Goal: Task Accomplishment & Management: Complete application form

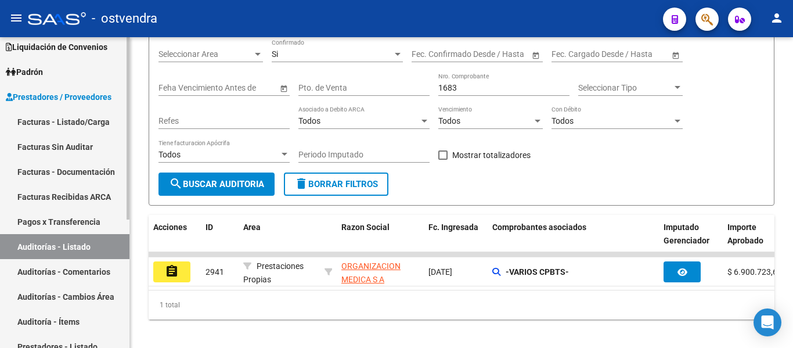
scroll to position [82, 0]
click at [65, 120] on link "Facturas - Listado/Carga" at bounding box center [64, 122] width 129 height 25
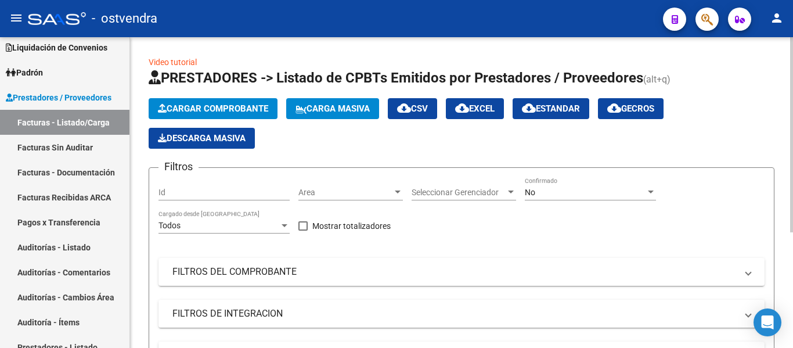
click at [171, 110] on span "Cargar Comprobante" at bounding box center [213, 108] width 110 height 10
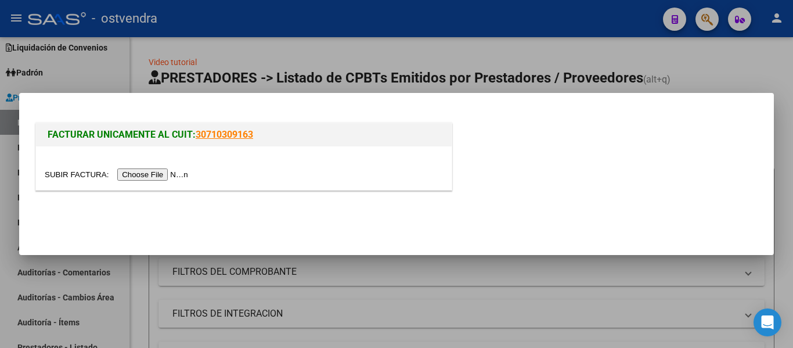
click at [141, 178] on input "file" at bounding box center [118, 174] width 147 height 12
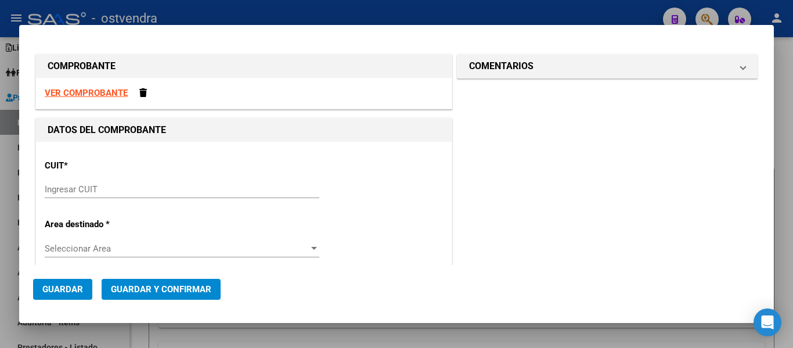
click at [63, 193] on input "Ingresar CUIT" at bounding box center [182, 189] width 275 height 10
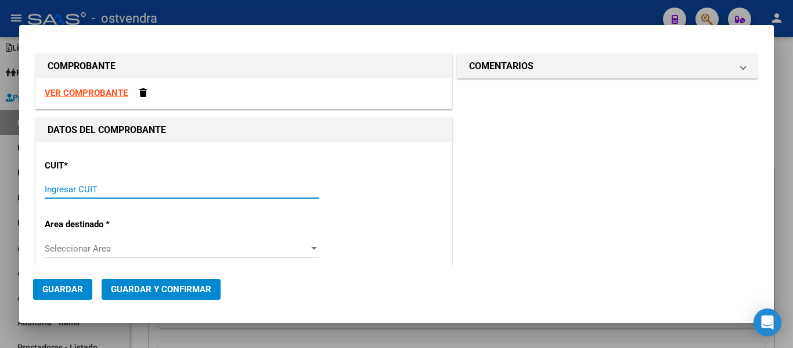
paste input "23-20670674-6"
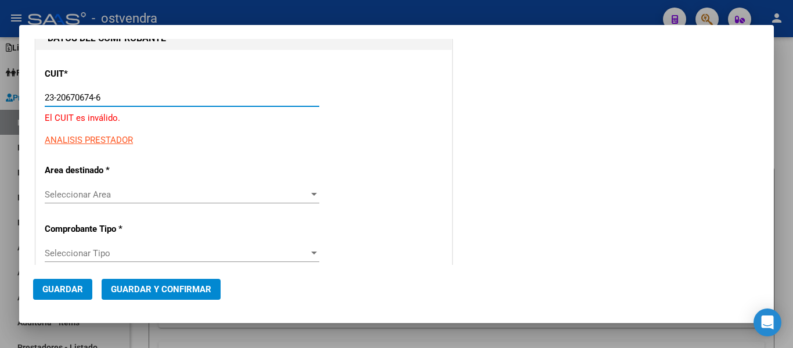
scroll to position [93, 0]
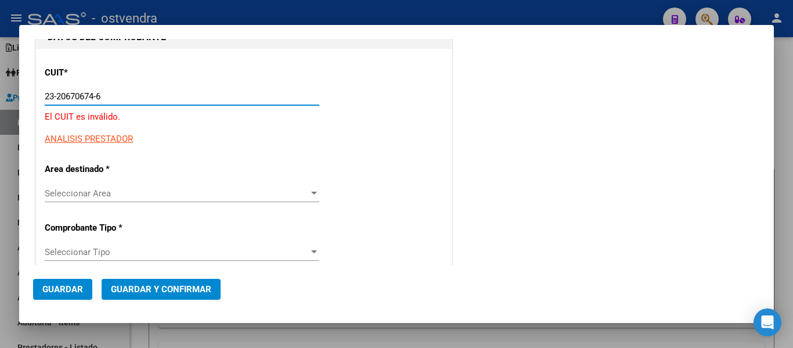
click at [69, 95] on input "23-20670674-6" at bounding box center [182, 96] width 275 height 10
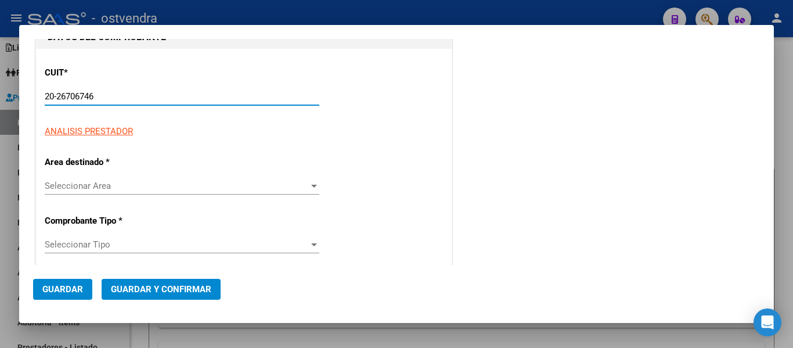
type input "20-23670674-6"
type input "999"
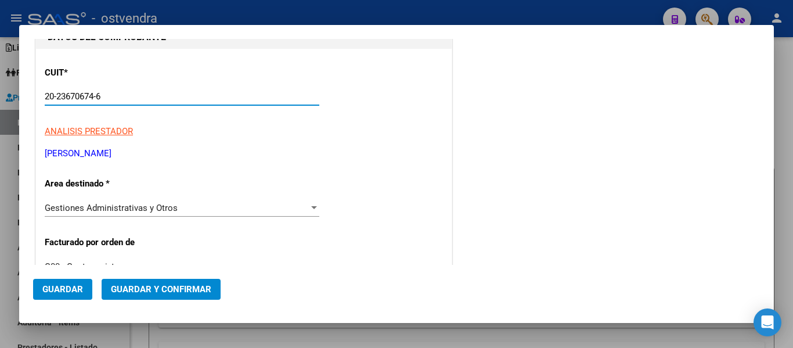
type input "20-23670674-6"
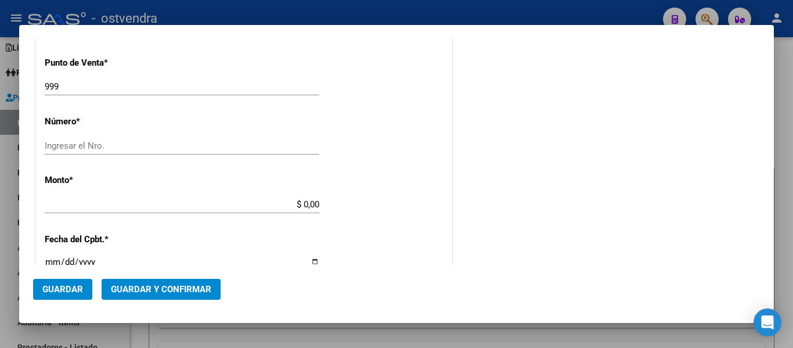
scroll to position [393, 0]
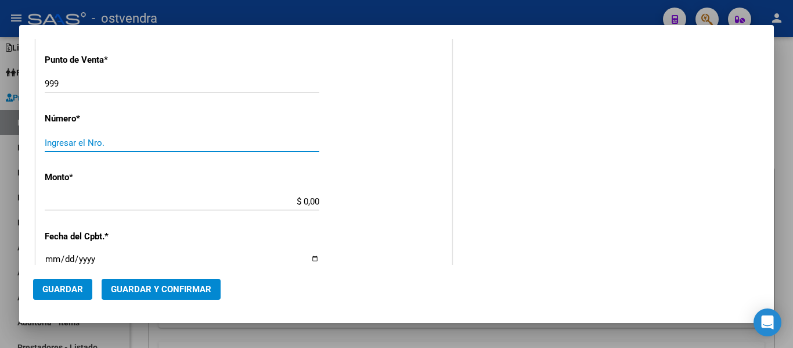
click at [123, 142] on input "Ingresar el Nro." at bounding box center [182, 143] width 275 height 10
click at [118, 85] on input "999" at bounding box center [182, 83] width 275 height 10
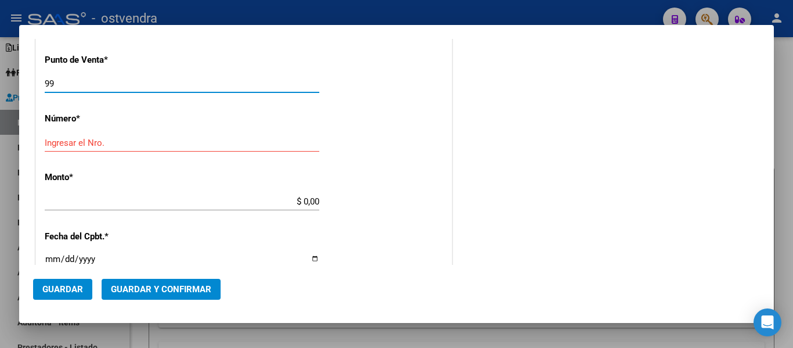
type input "9"
type input "09"
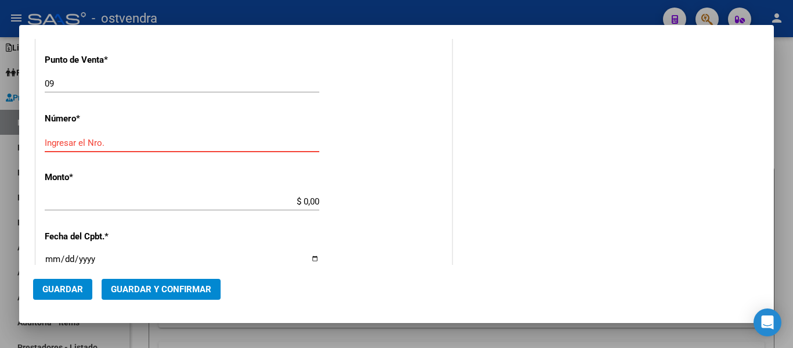
click at [99, 141] on input "Ingresar el Nro." at bounding box center [182, 143] width 275 height 10
type input "2025"
click at [133, 210] on div "$ 0,00 Ingresar el monto" at bounding box center [182, 207] width 275 height 28
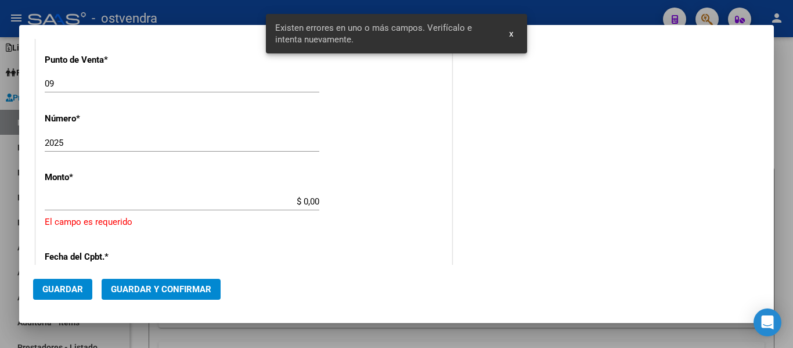
scroll to position [437, 0]
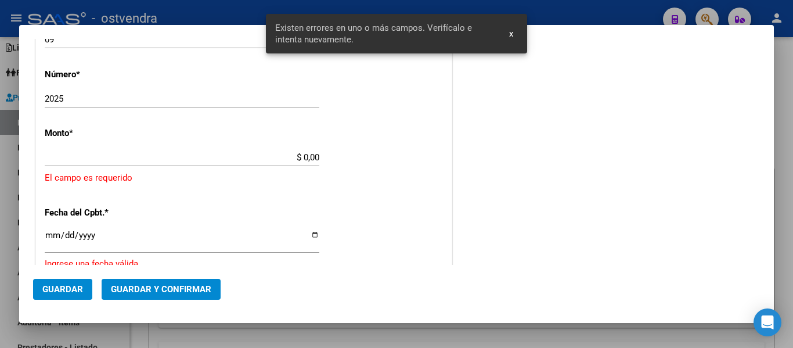
click at [307, 159] on input "$ 0,00" at bounding box center [182, 157] width 275 height 10
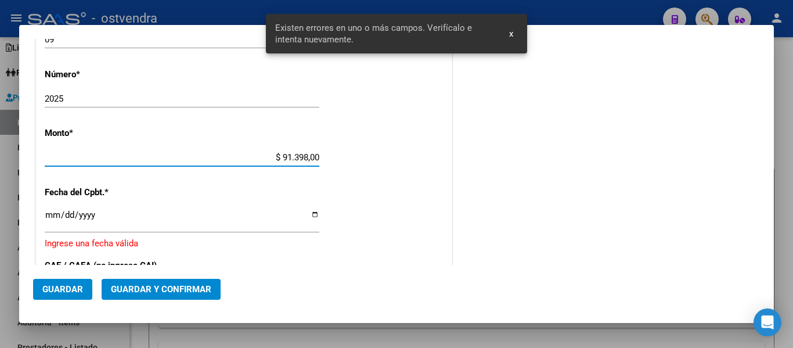
type input "$ 913.980,00"
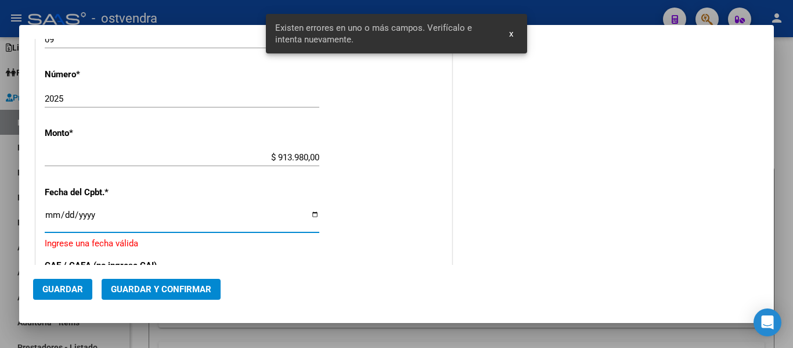
click at [161, 211] on input "Ingresar la fecha" at bounding box center [182, 219] width 275 height 19
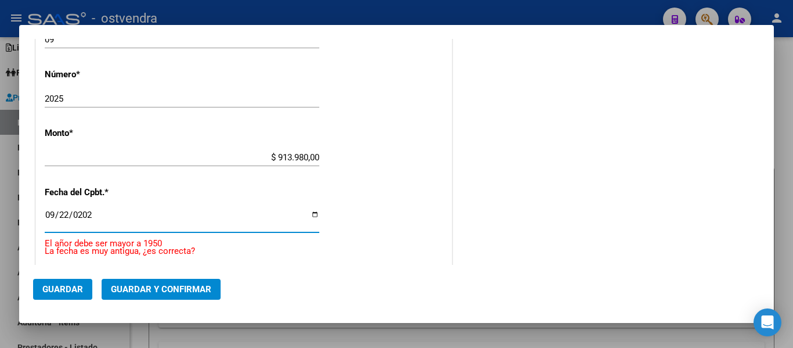
type input "[DATE]"
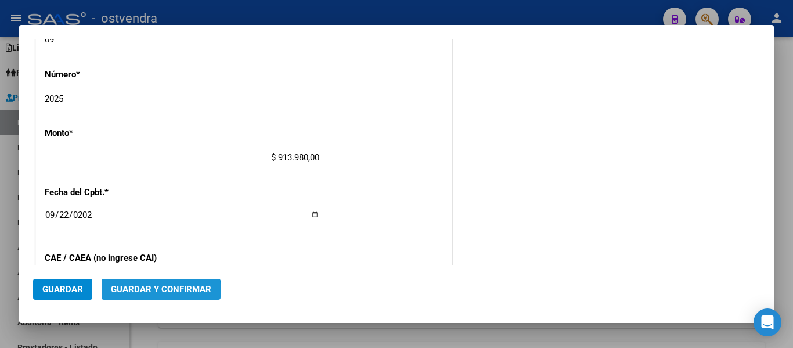
click at [121, 294] on span "Guardar y Confirmar" at bounding box center [161, 289] width 100 height 10
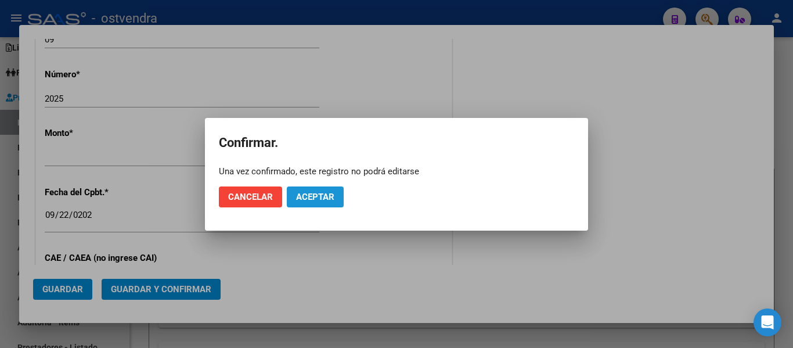
click at [317, 200] on span "Aceptar" at bounding box center [315, 197] width 38 height 10
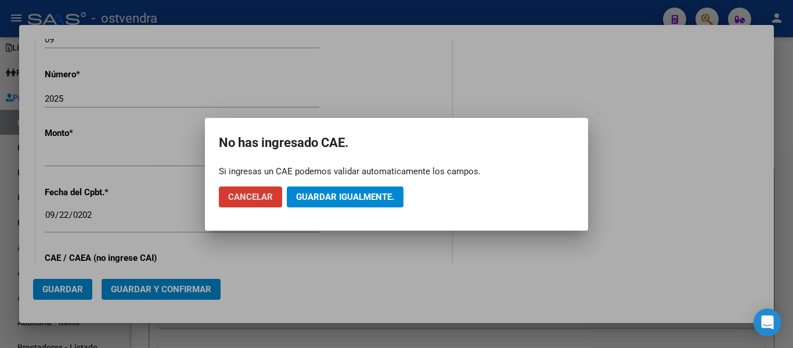
click at [317, 200] on span "Guardar igualmente." at bounding box center [345, 197] width 98 height 10
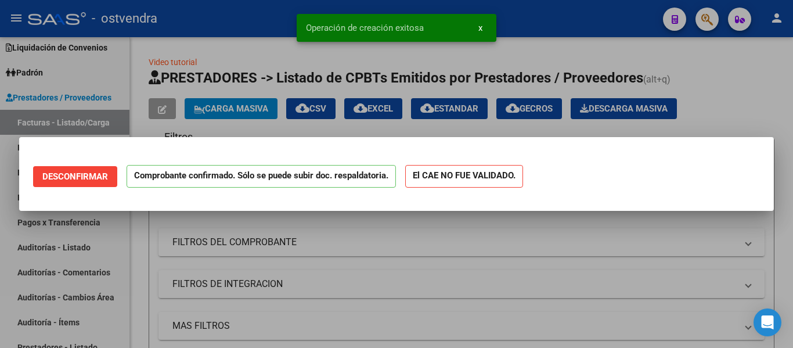
scroll to position [0, 0]
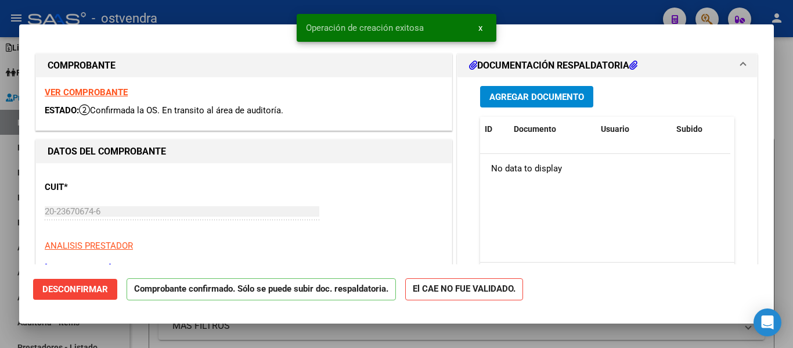
click at [3, 286] on div at bounding box center [396, 174] width 793 height 348
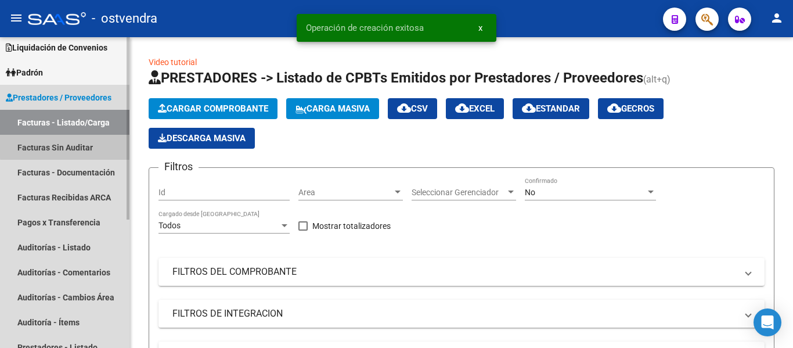
click at [66, 146] on link "Facturas Sin Auditar" at bounding box center [64, 147] width 129 height 25
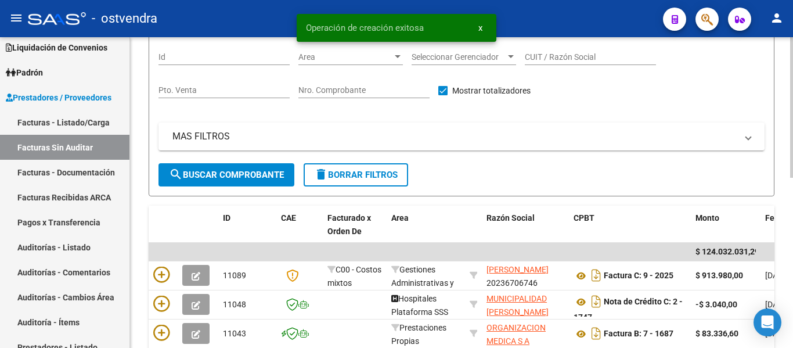
scroll to position [93, 0]
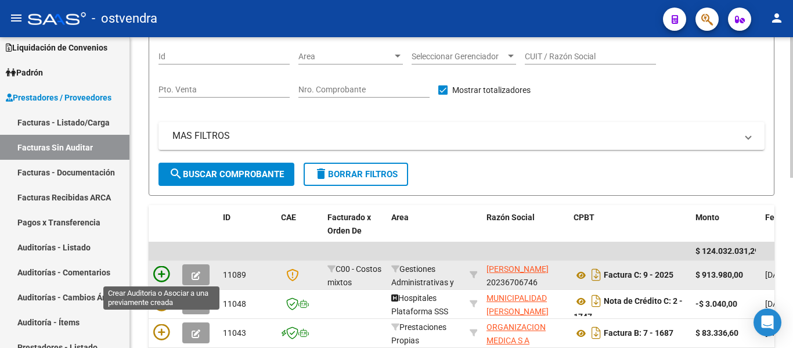
click at [164, 274] on icon at bounding box center [161, 274] width 16 height 16
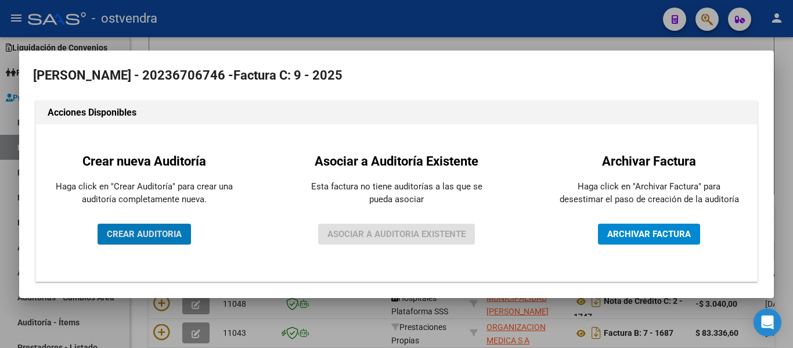
click at [153, 239] on button "CREAR AUDITORIA" at bounding box center [144, 234] width 93 height 21
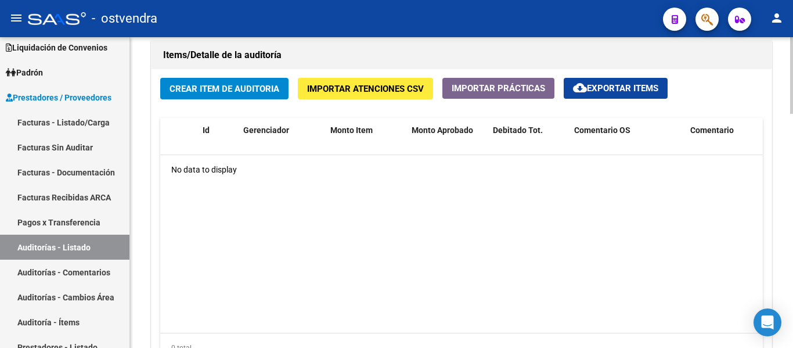
scroll to position [950, 0]
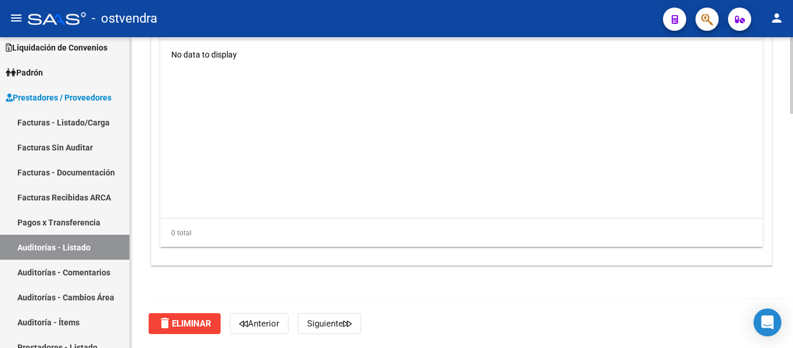
click at [197, 321] on span "delete Eliminar" at bounding box center [184, 323] width 53 height 10
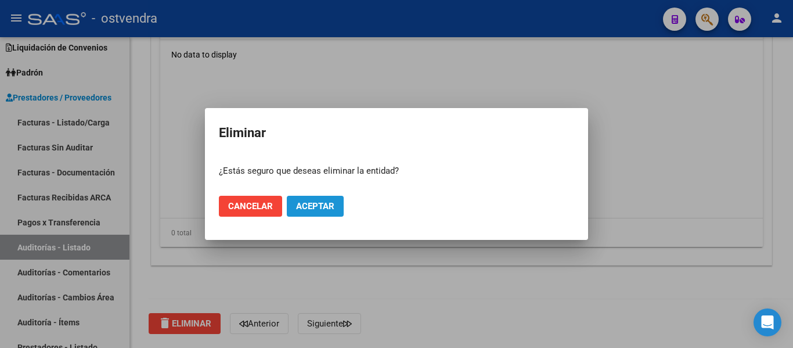
click at [317, 201] on span "Aceptar" at bounding box center [315, 206] width 38 height 10
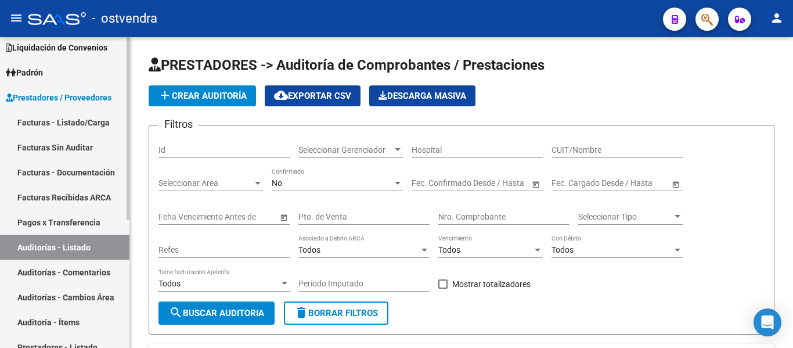
click at [46, 150] on link "Facturas Sin Auditar" at bounding box center [64, 147] width 129 height 25
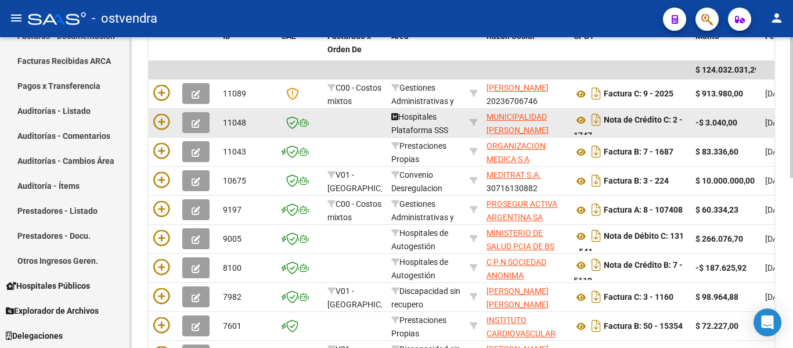
scroll to position [275, 0]
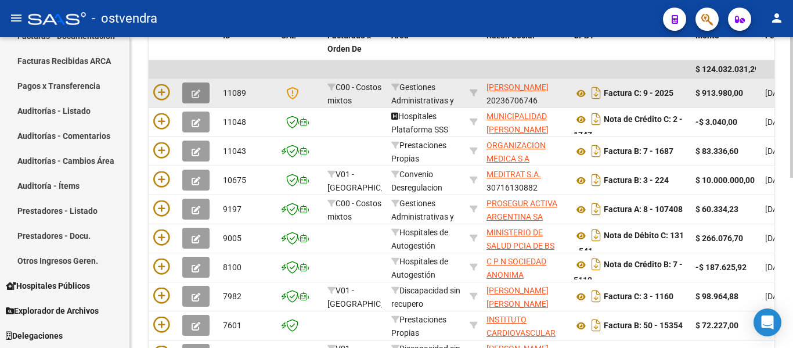
click at [197, 89] on icon "button" at bounding box center [196, 93] width 9 height 9
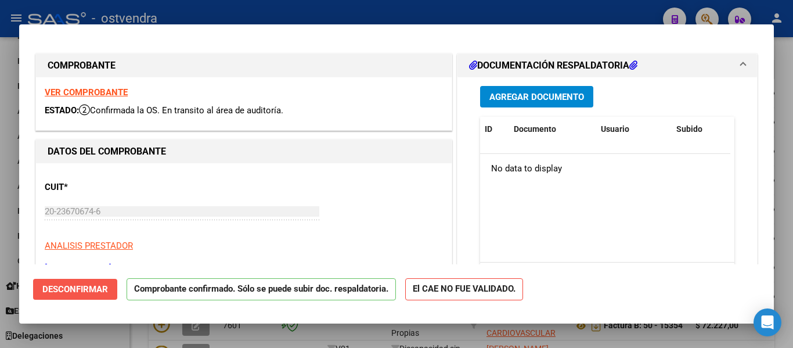
click at [78, 293] on span "Desconfirmar" at bounding box center [75, 289] width 66 height 10
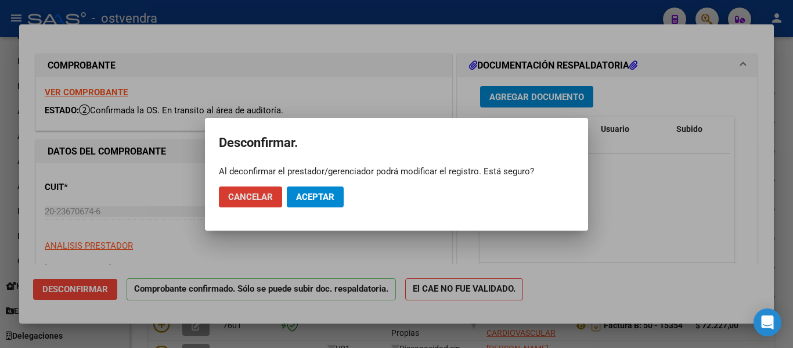
click at [317, 192] on span "Aceptar" at bounding box center [315, 197] width 38 height 10
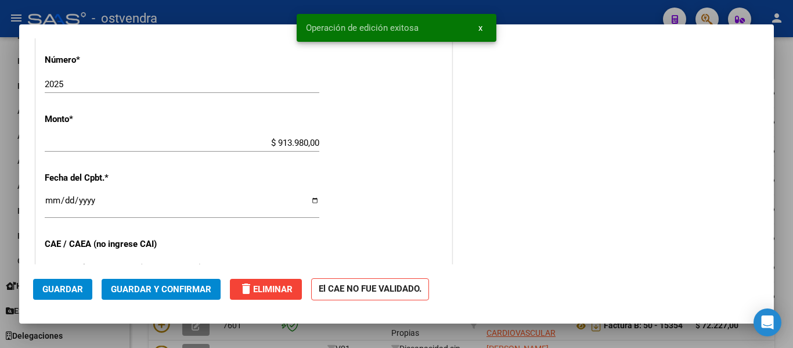
scroll to position [490, 0]
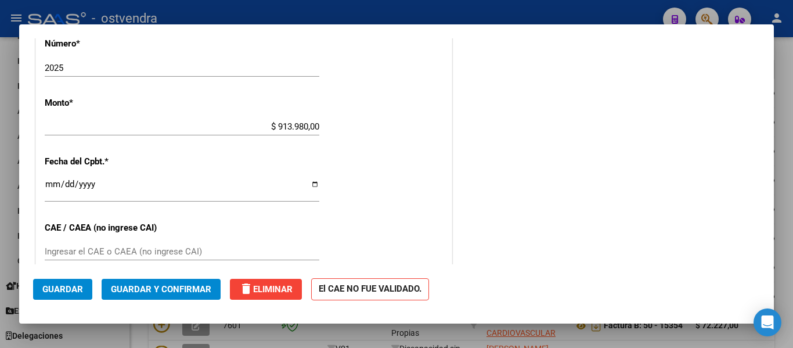
click at [289, 123] on input "$ 913.980,00" at bounding box center [182, 126] width 275 height 10
type input "$ 916.980,00"
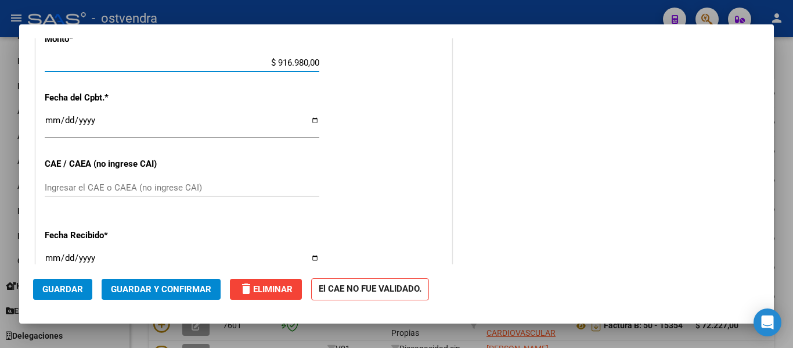
scroll to position [555, 0]
click at [175, 286] on span "Guardar y Confirmar" at bounding box center [161, 289] width 100 height 10
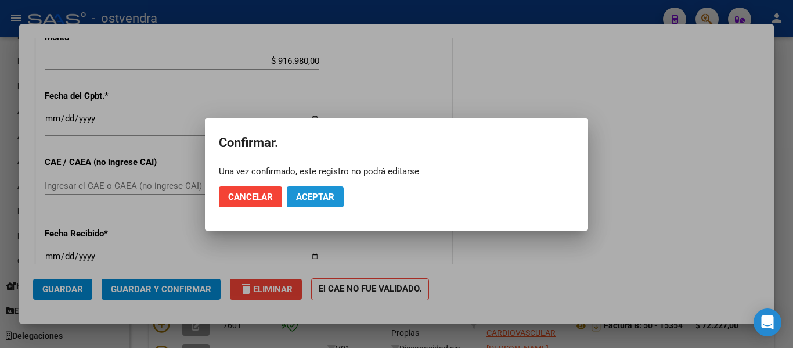
click at [337, 199] on button "Aceptar" at bounding box center [315, 196] width 57 height 21
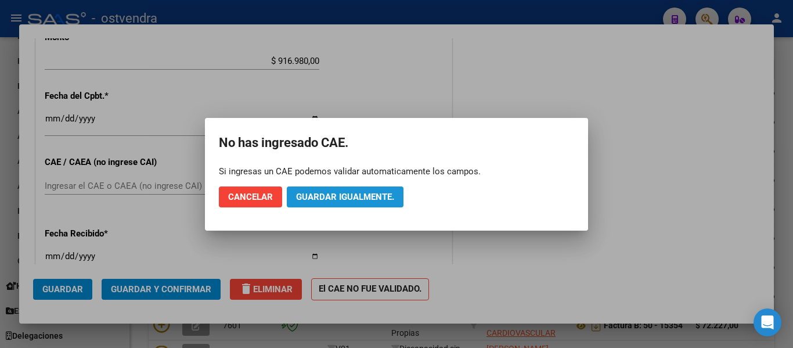
click at [316, 193] on span "Guardar igualmente." at bounding box center [345, 197] width 98 height 10
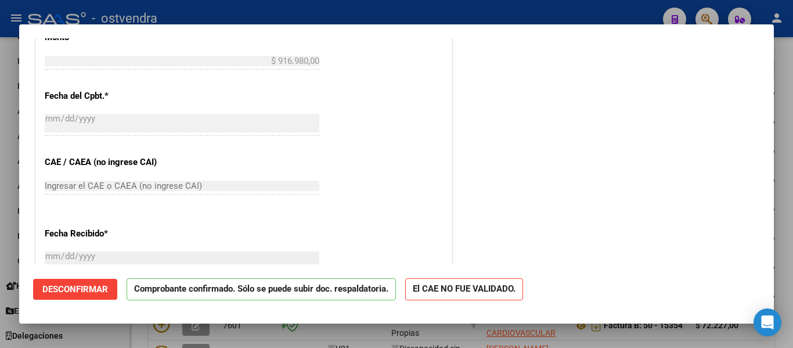
click at [607, 10] on div at bounding box center [396, 174] width 793 height 348
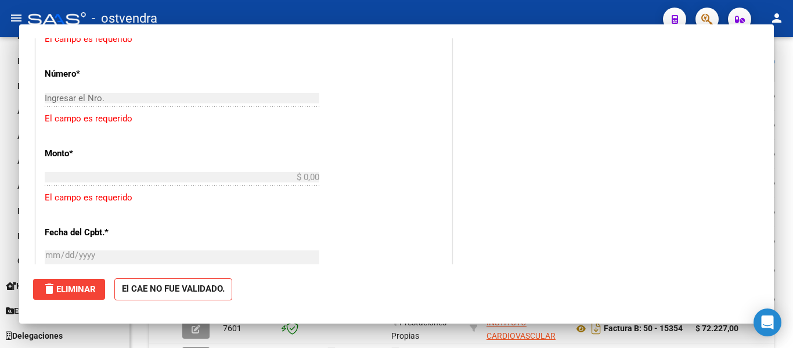
scroll to position [0, 0]
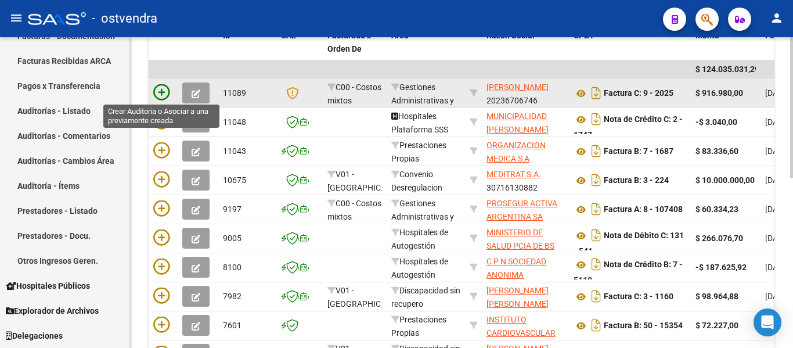
click at [161, 88] on icon at bounding box center [161, 92] width 16 height 16
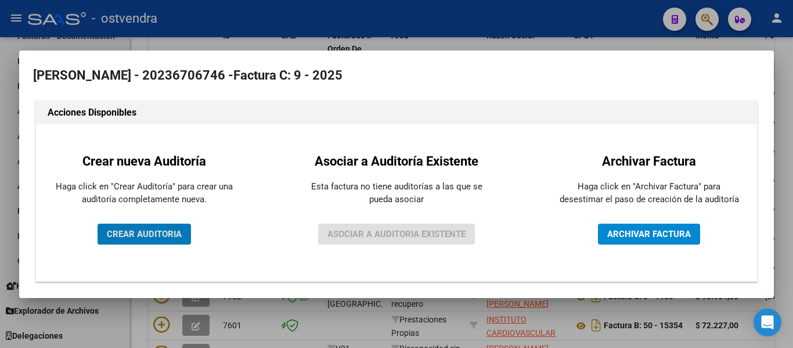
click at [119, 235] on span "CREAR AUDITORIA" at bounding box center [144, 234] width 75 height 10
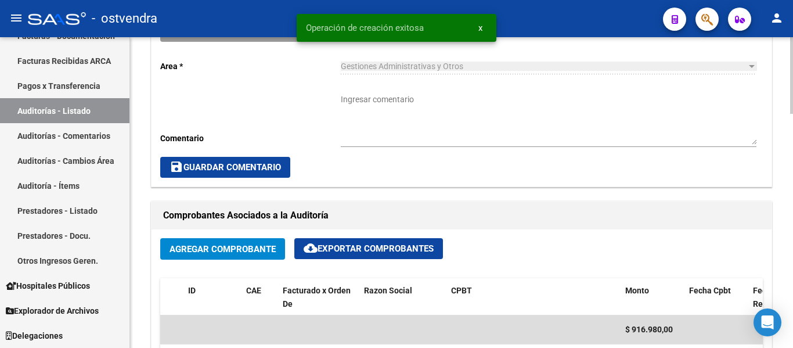
scroll to position [395, 0]
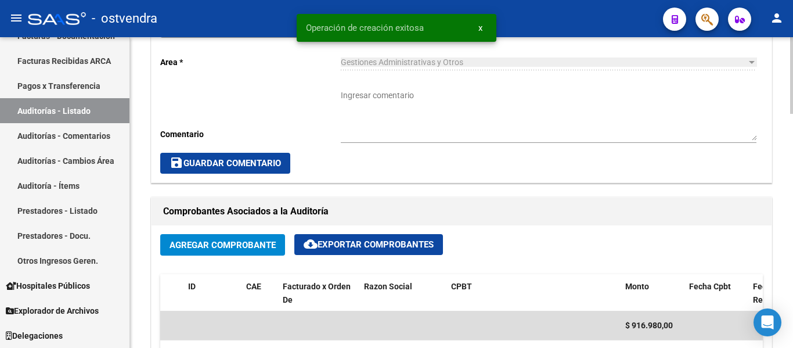
click at [255, 243] on span "Agregar Comprobante" at bounding box center [223, 245] width 106 height 10
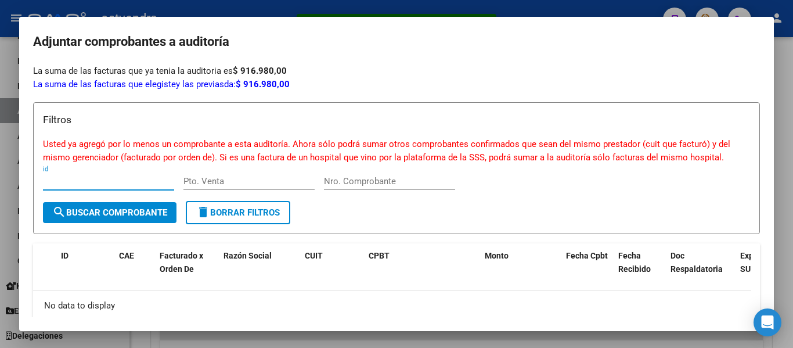
click at [0, 257] on div at bounding box center [396, 174] width 793 height 348
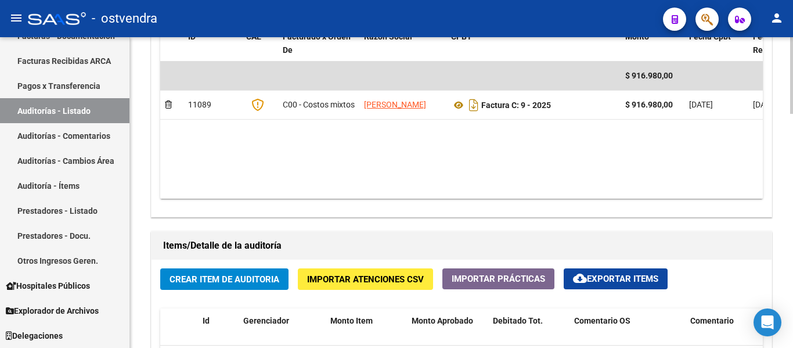
scroll to position [645, 0]
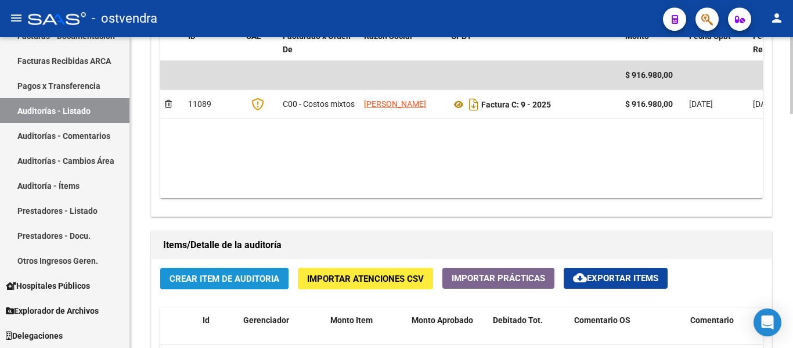
click at [232, 275] on span "Crear Item de Auditoria" at bounding box center [225, 278] width 110 height 10
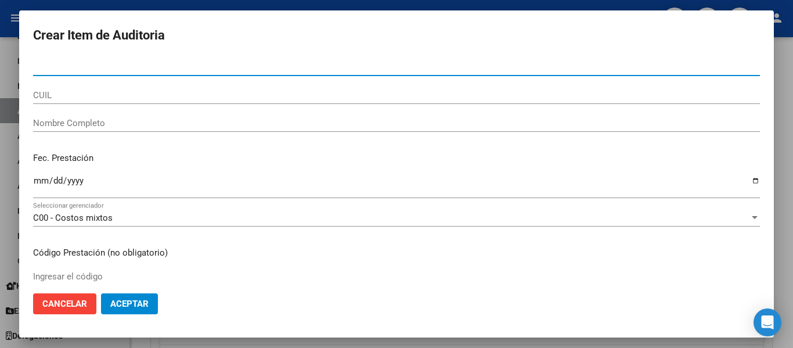
click at [121, 300] on span "Aceptar" at bounding box center [129, 303] width 38 height 10
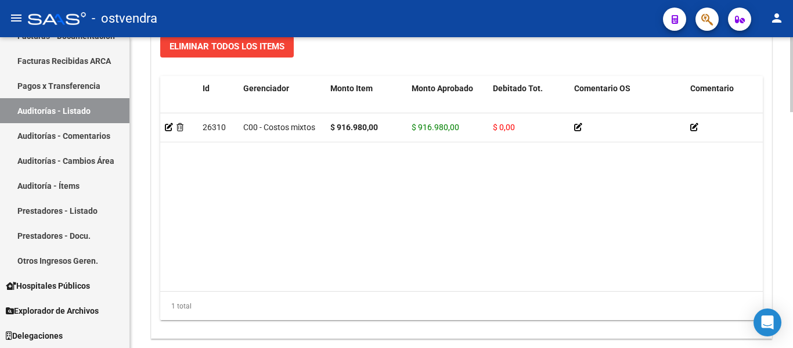
scroll to position [981, 0]
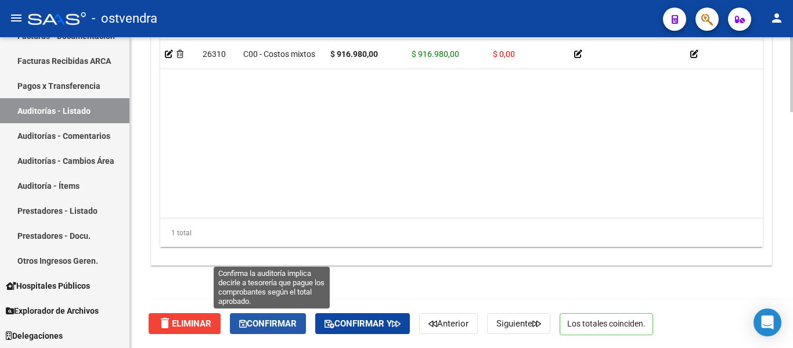
click at [274, 322] on span "Confirmar" at bounding box center [267, 323] width 57 height 10
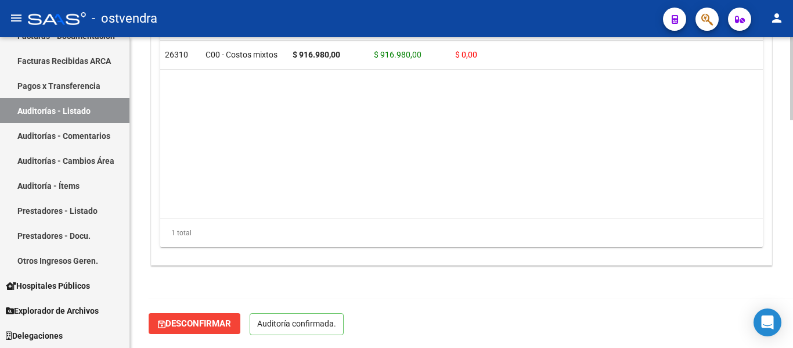
scroll to position [850, 0]
